Goal: Task Accomplishment & Management: Use online tool/utility

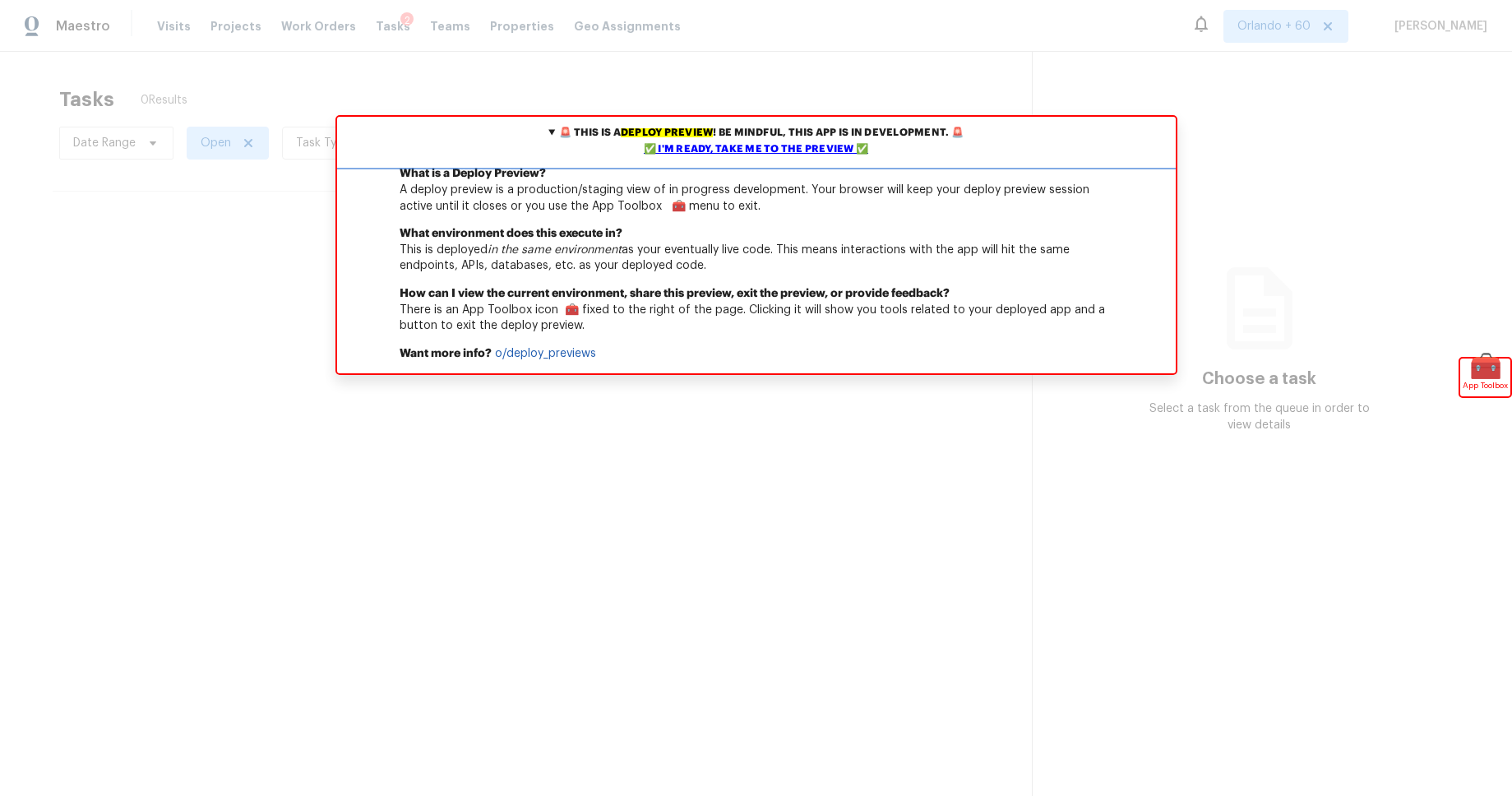
drag, startPoint x: 794, startPoint y: 150, endPoint x: 886, endPoint y: 164, distance: 93.1
click at [793, 150] on div "✅ I'm ready, take me to the preview ✅" at bounding box center [756, 150] width 830 height 16
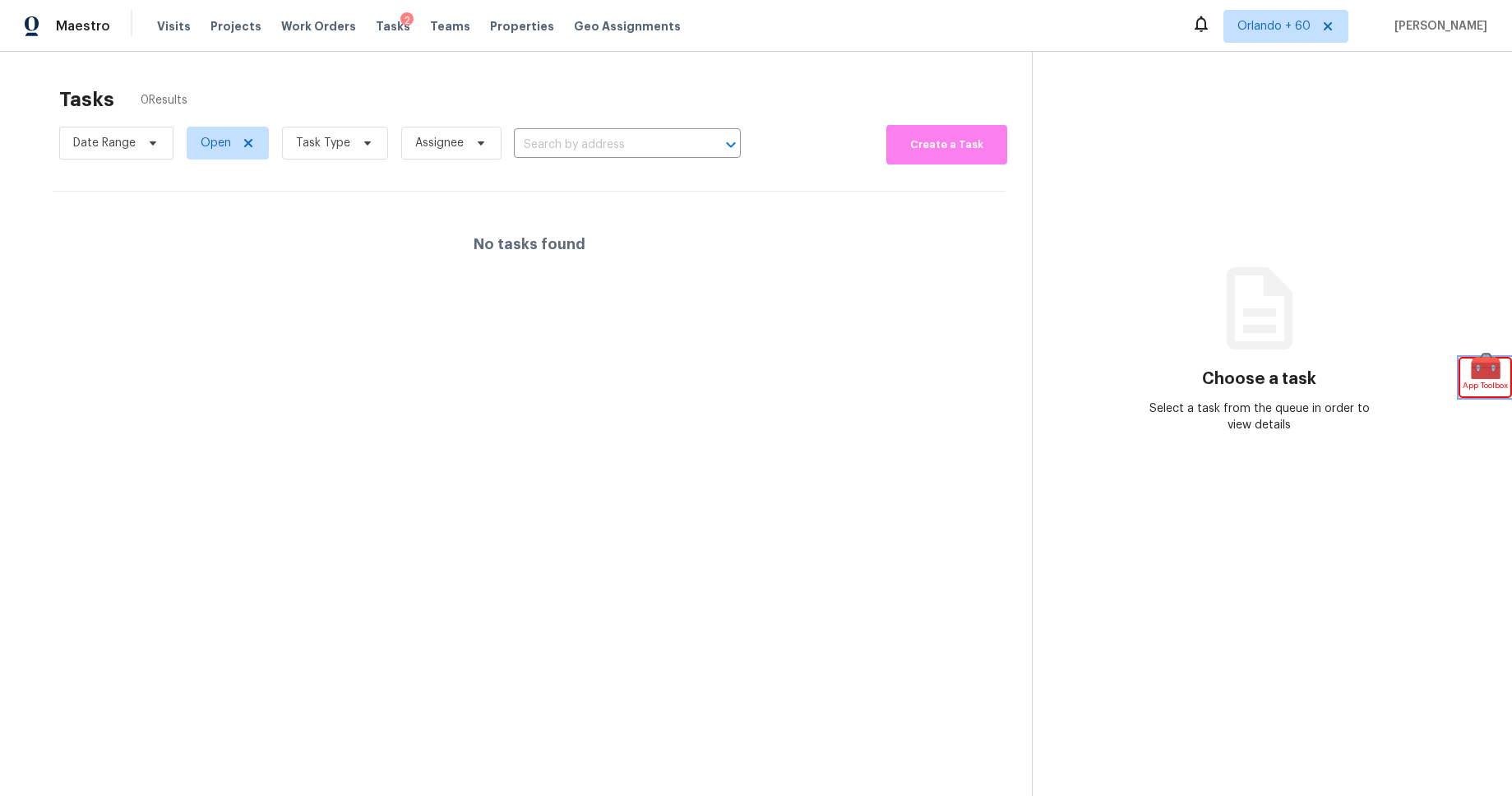
click at [1471, 379] on span "App Toolbox" at bounding box center [1485, 386] width 45 height 16
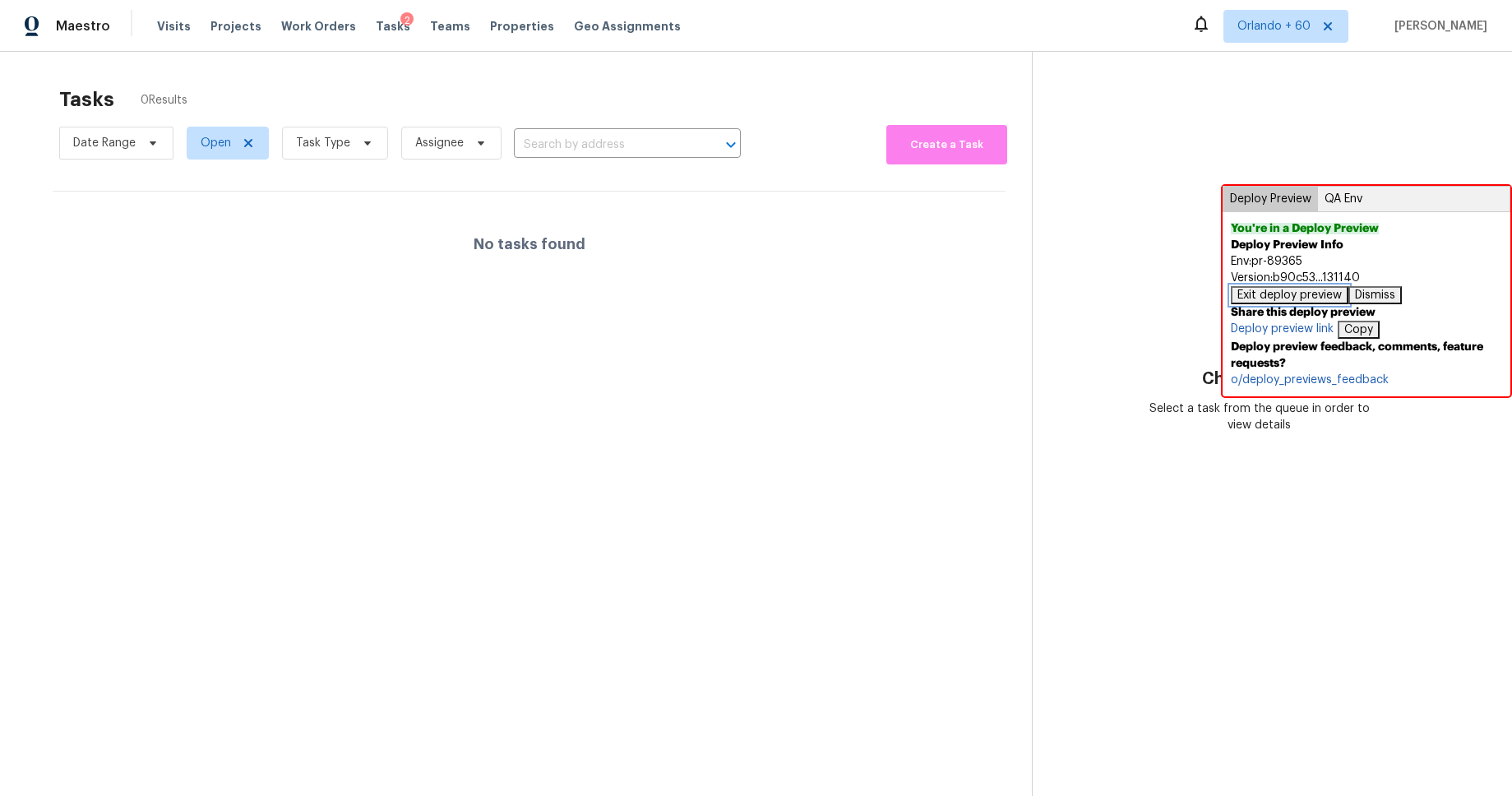
click at [1318, 292] on button "Exit deploy preview" at bounding box center [1290, 295] width 118 height 18
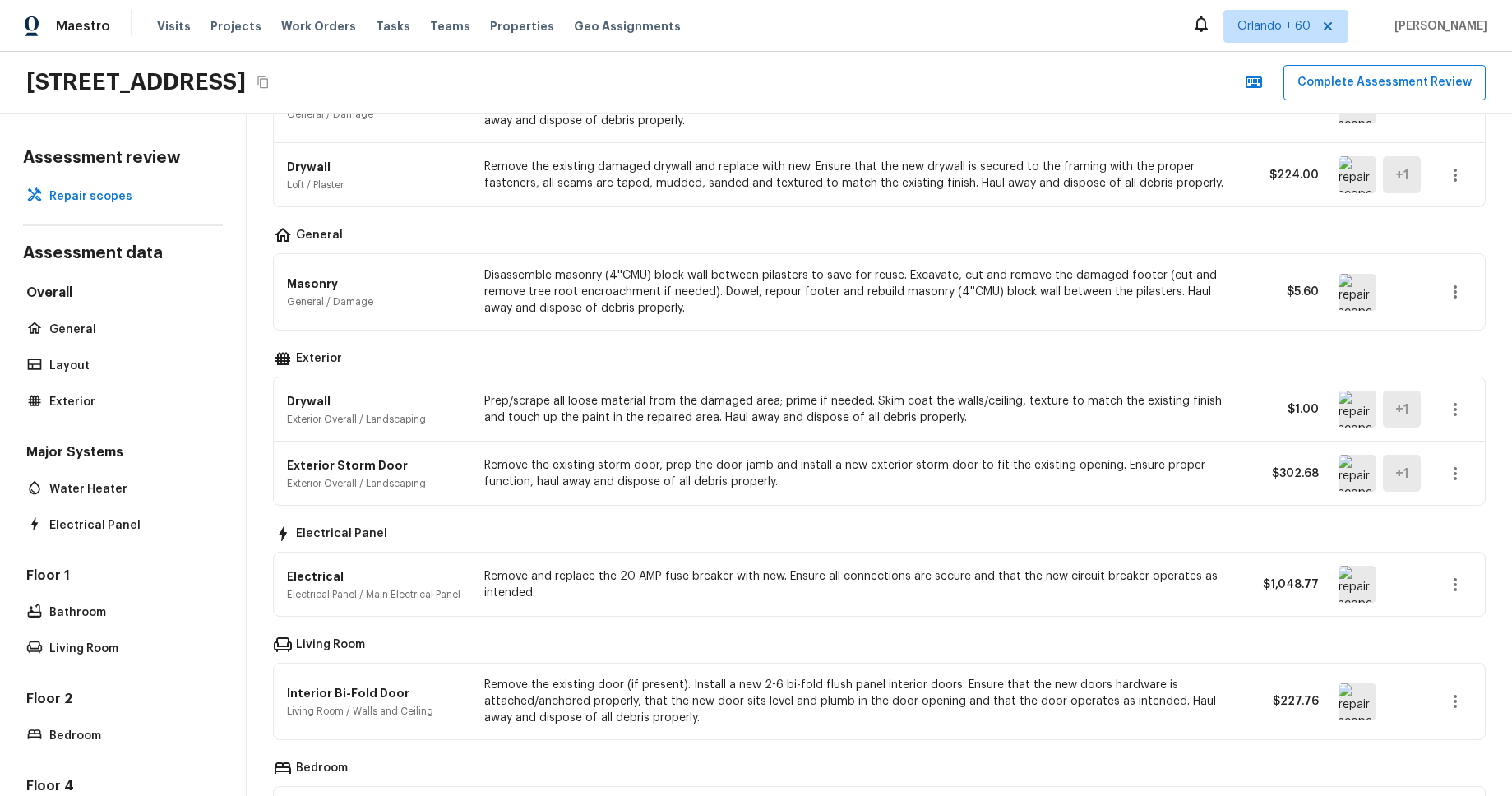
scroll to position [329, 0]
